Goal: Check status: Check status

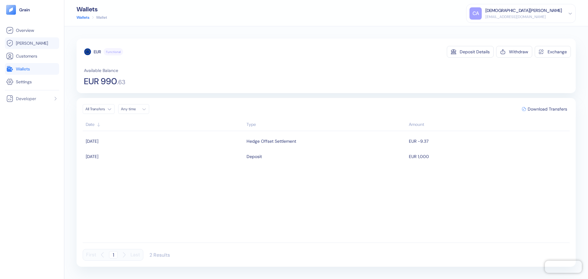
click at [24, 44] on span "[PERSON_NAME]" at bounding box center [32, 43] width 32 height 6
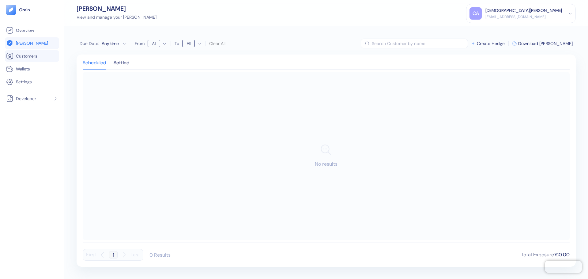
click at [29, 55] on span "Customers" at bounding box center [26, 56] width 21 height 6
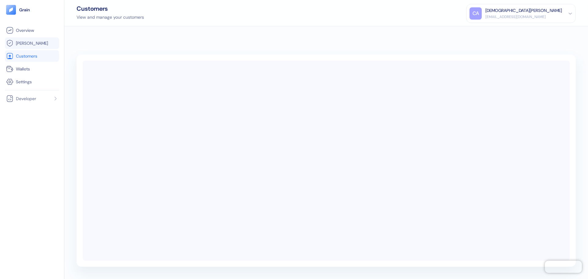
click at [29, 43] on span "[PERSON_NAME]" at bounding box center [32, 43] width 32 height 6
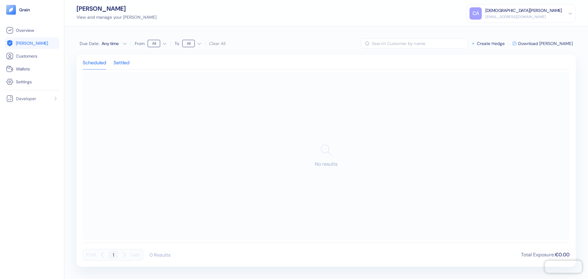
click at [121, 62] on div "Settled" at bounding box center [122, 65] width 16 height 9
click at [311, 94] on td "USD 1,173.08" at bounding box center [285, 94] width 81 height 15
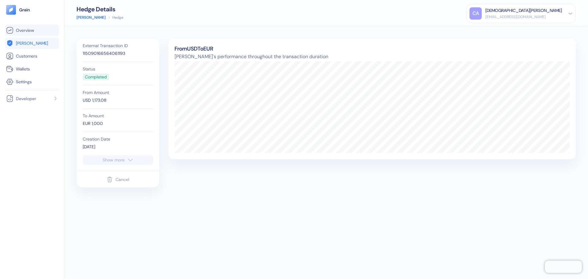
click at [25, 32] on span "Overview" at bounding box center [25, 30] width 18 height 6
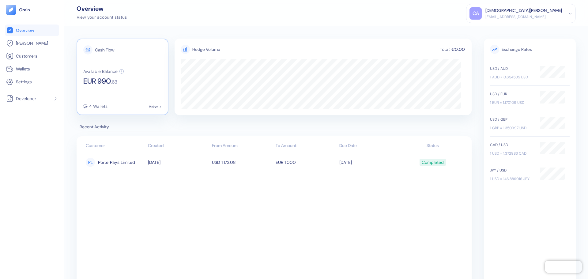
click at [108, 87] on div "Cash Flow Available Balance EUR 990 . 63 4 Wallets View >" at bounding box center [123, 77] width 92 height 77
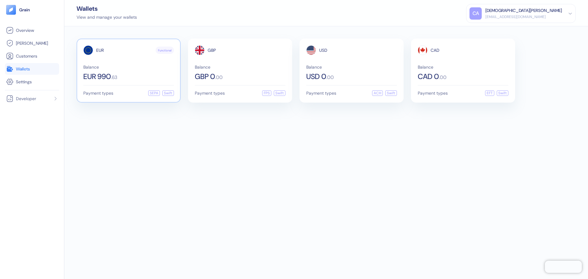
click at [108, 87] on div "EUR Functional Balance EUR 990 . 63 Payment types SEPA Swift" at bounding box center [129, 71] width 104 height 64
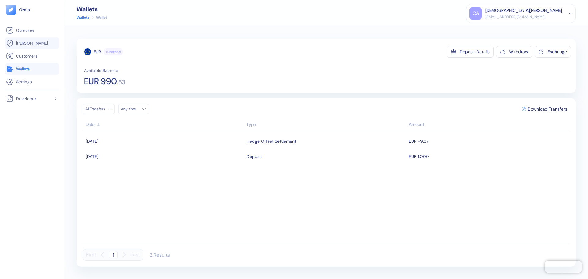
click at [17, 45] on span "[PERSON_NAME]" at bounding box center [32, 43] width 32 height 6
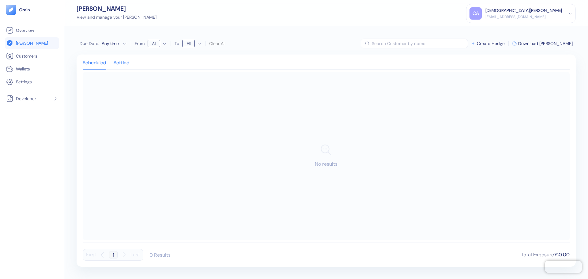
click at [121, 61] on div "Settled" at bounding box center [122, 65] width 16 height 9
click at [116, 95] on span "PorterPays Limited" at bounding box center [116, 94] width 37 height 10
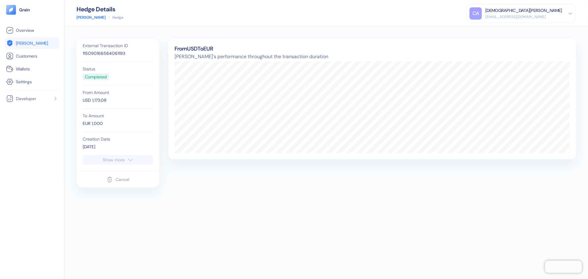
click at [110, 161] on div "Show more" at bounding box center [114, 160] width 22 height 4
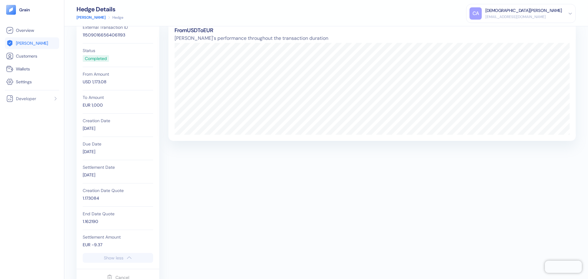
scroll to position [37, 0]
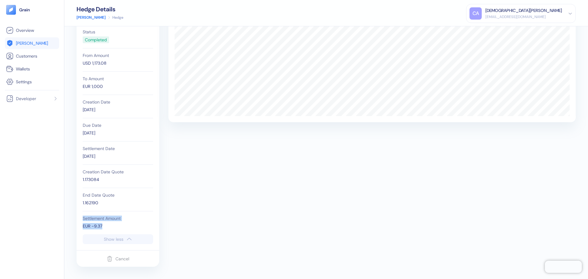
drag, startPoint x: 109, startPoint y: 225, endPoint x: 81, endPoint y: 220, distance: 29.0
click at [81, 220] on div "External Transaction ID 115090166564061193 Status Completed From Amount USD 1,1…" at bounding box center [118, 118] width 77 height 233
click at [110, 224] on div "Settlement Amount EUR -9.37" at bounding box center [118, 222] width 70 height 23
click at [110, 224] on div "EUR -9.37" at bounding box center [118, 226] width 70 height 6
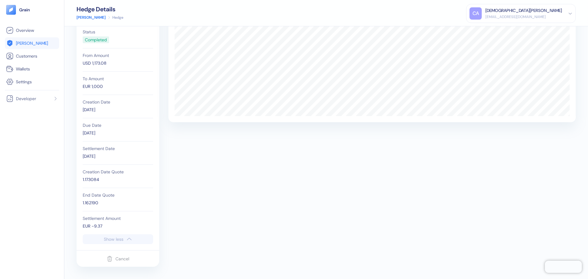
scroll to position [6, 0]
